Goal: Find specific page/section: Find specific page/section

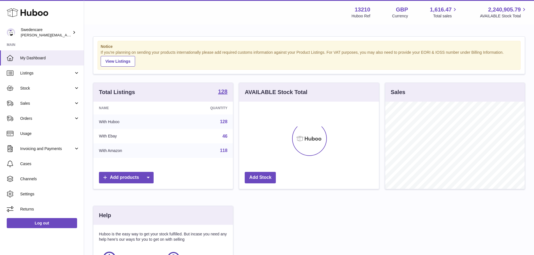
scroll to position [87, 140]
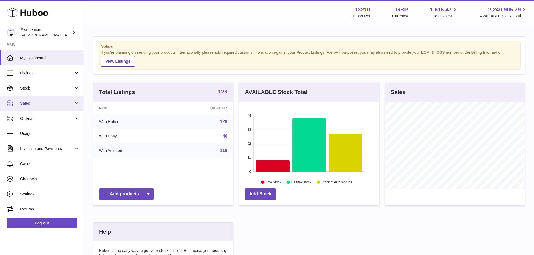
click at [29, 105] on span "Sales" at bounding box center [47, 103] width 54 height 5
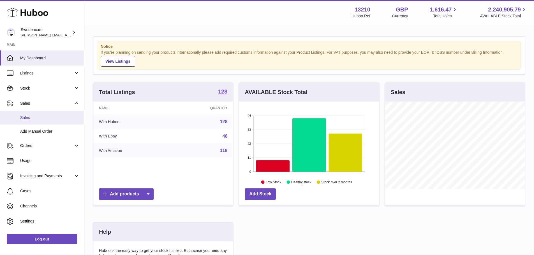
click at [33, 121] on link "Sales" at bounding box center [42, 118] width 84 height 14
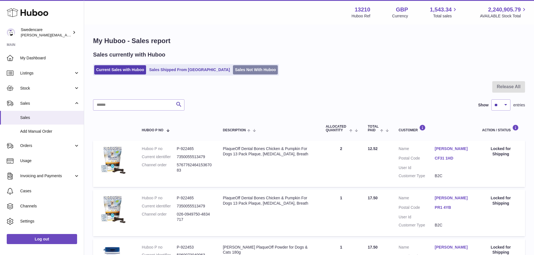
click at [233, 72] on link "Sales Not With Huboo" at bounding box center [255, 69] width 45 height 9
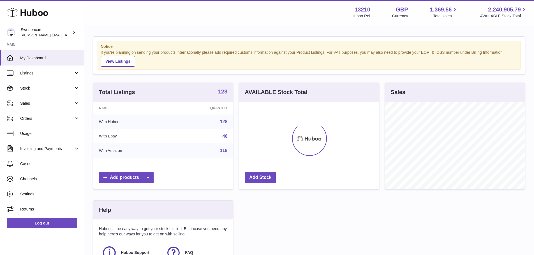
scroll to position [87, 140]
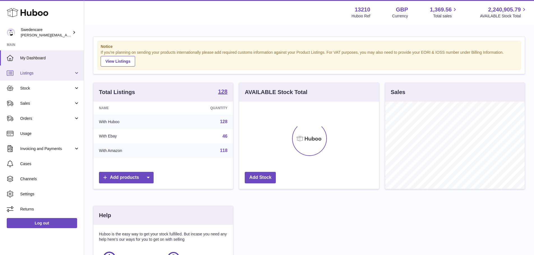
click at [33, 74] on span "Listings" at bounding box center [47, 73] width 54 height 5
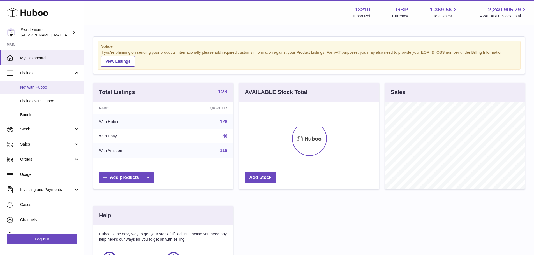
click at [35, 92] on link "Not with Huboo" at bounding box center [42, 88] width 84 height 14
